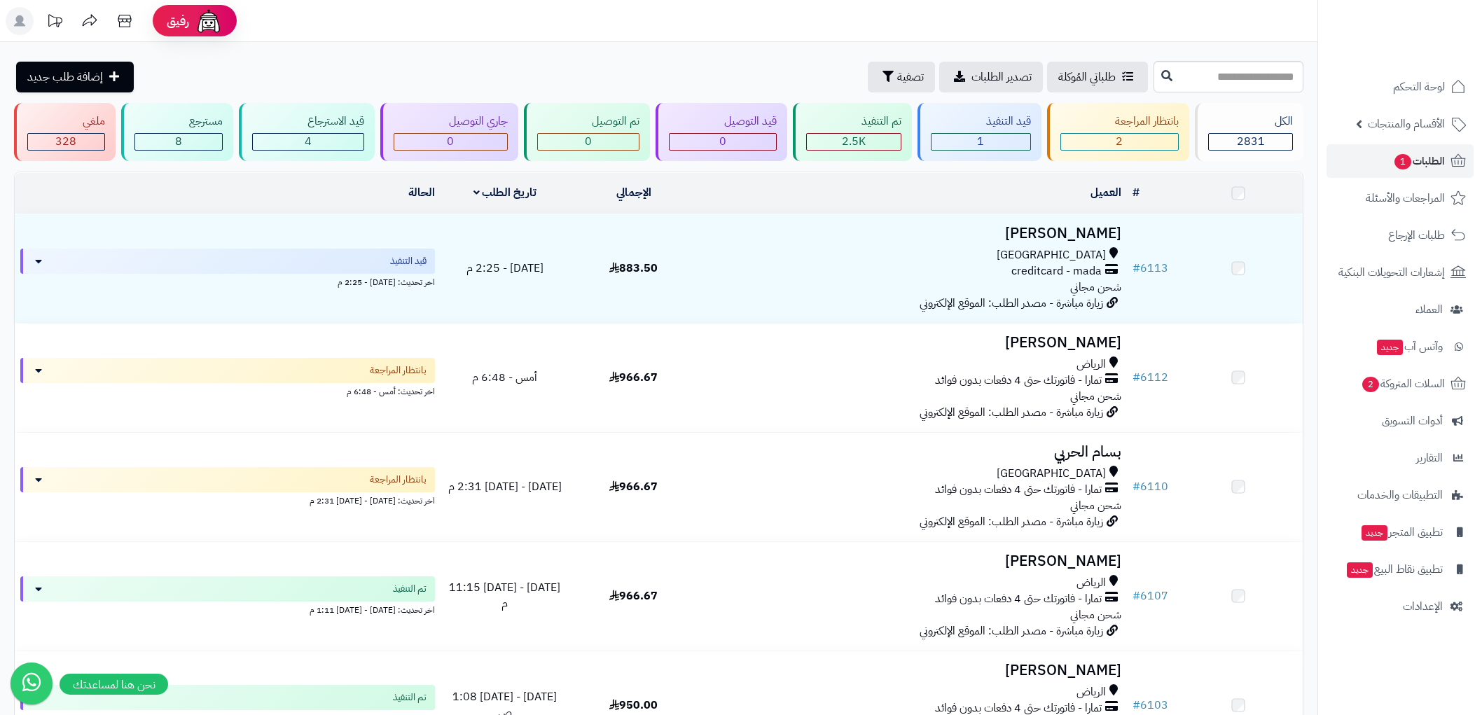
click at [1427, 155] on span "الطلبات 1" at bounding box center [1419, 161] width 52 height 20
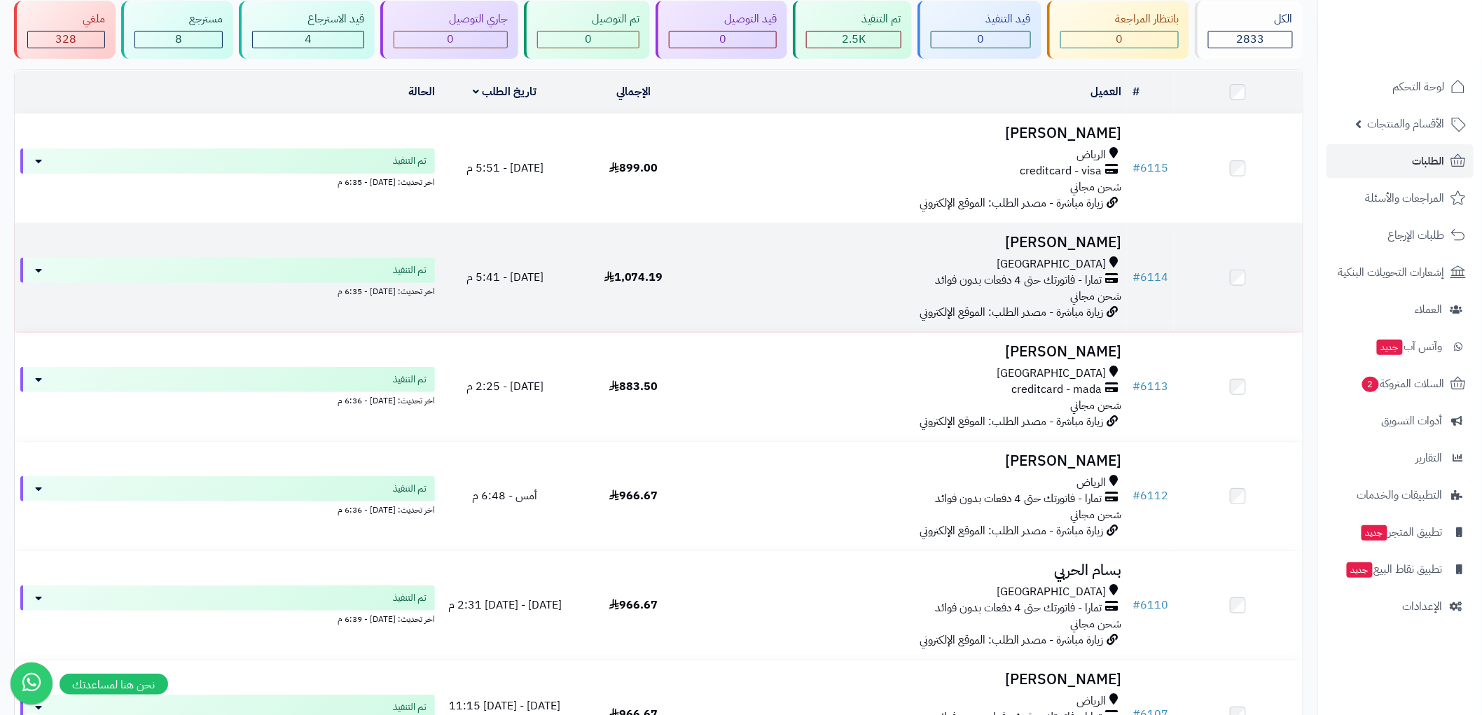
scroll to position [233, 0]
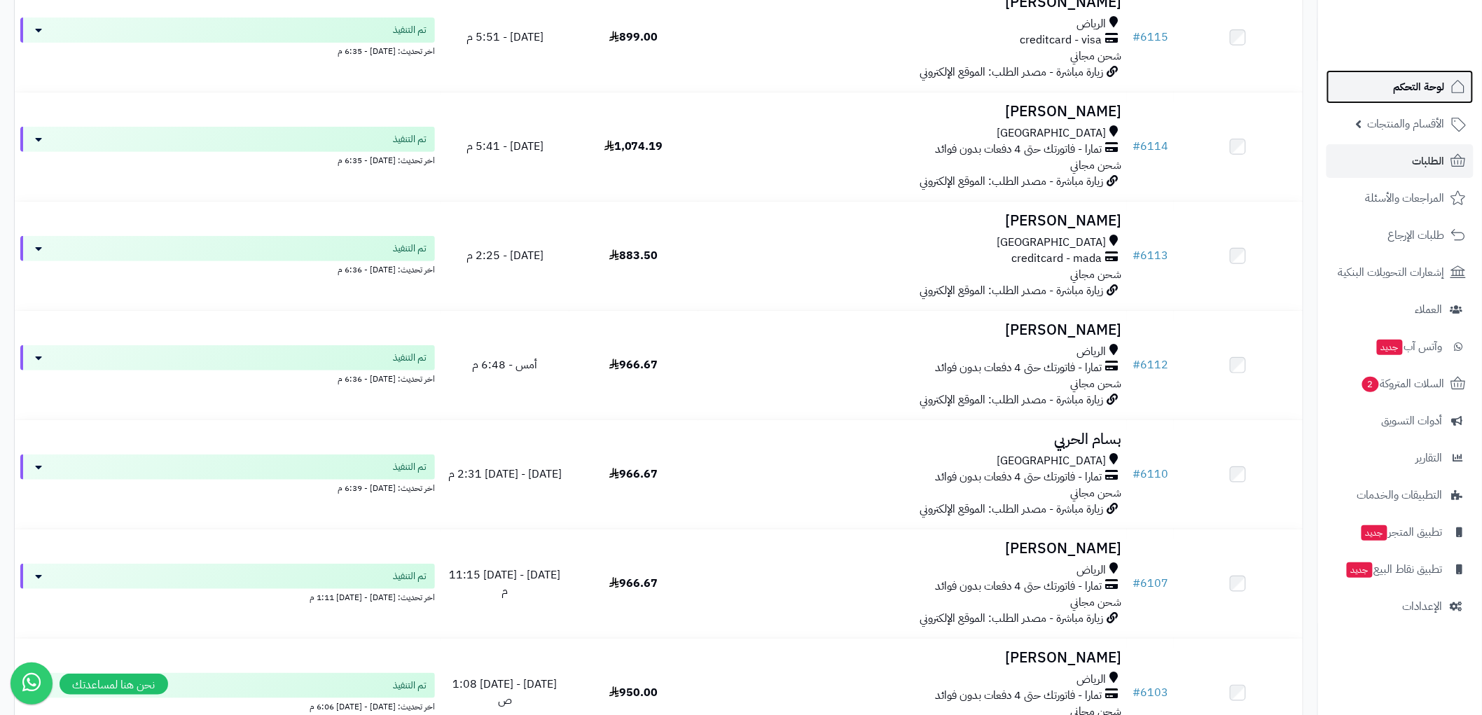
click at [1423, 94] on span "لوحة التحكم" at bounding box center [1419, 87] width 51 height 20
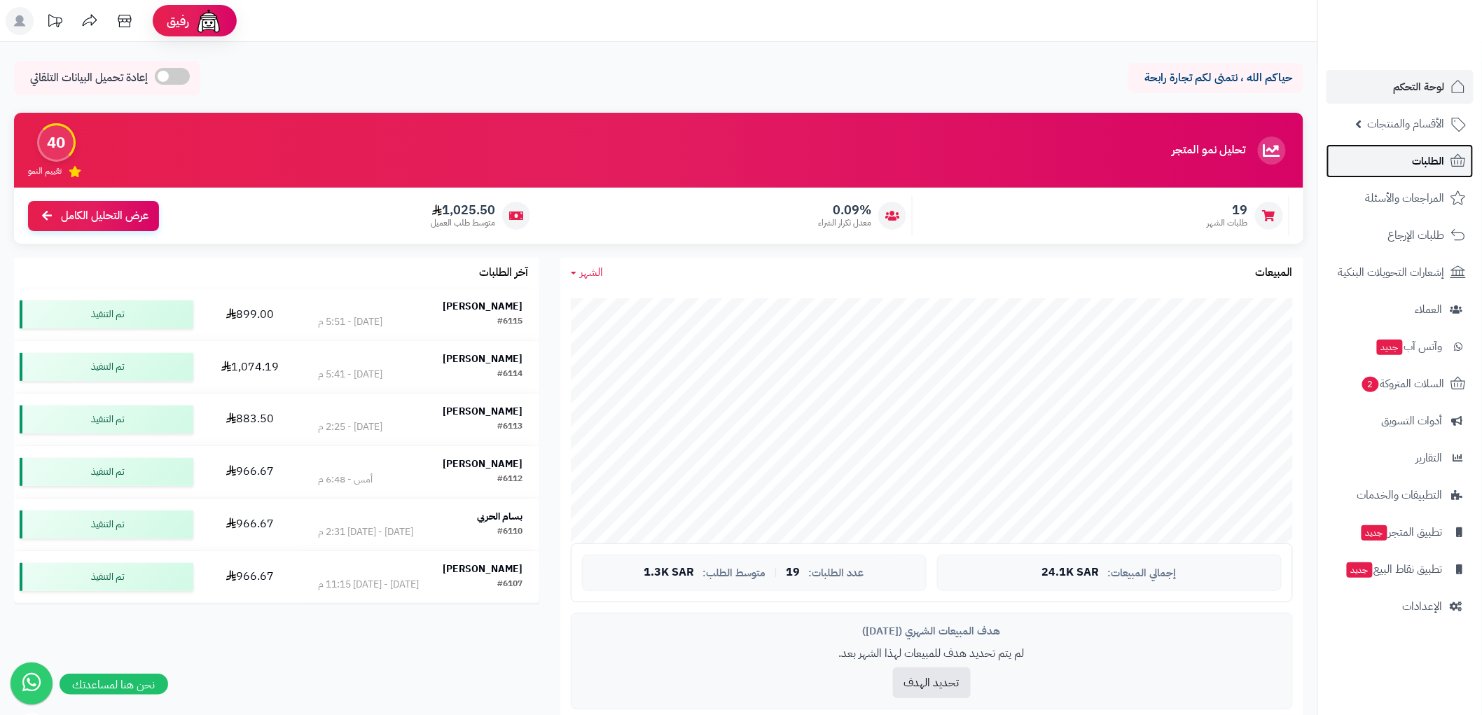
click at [1432, 163] on span "الطلبات" at bounding box center [1429, 161] width 32 height 20
